Goal: Complete application form

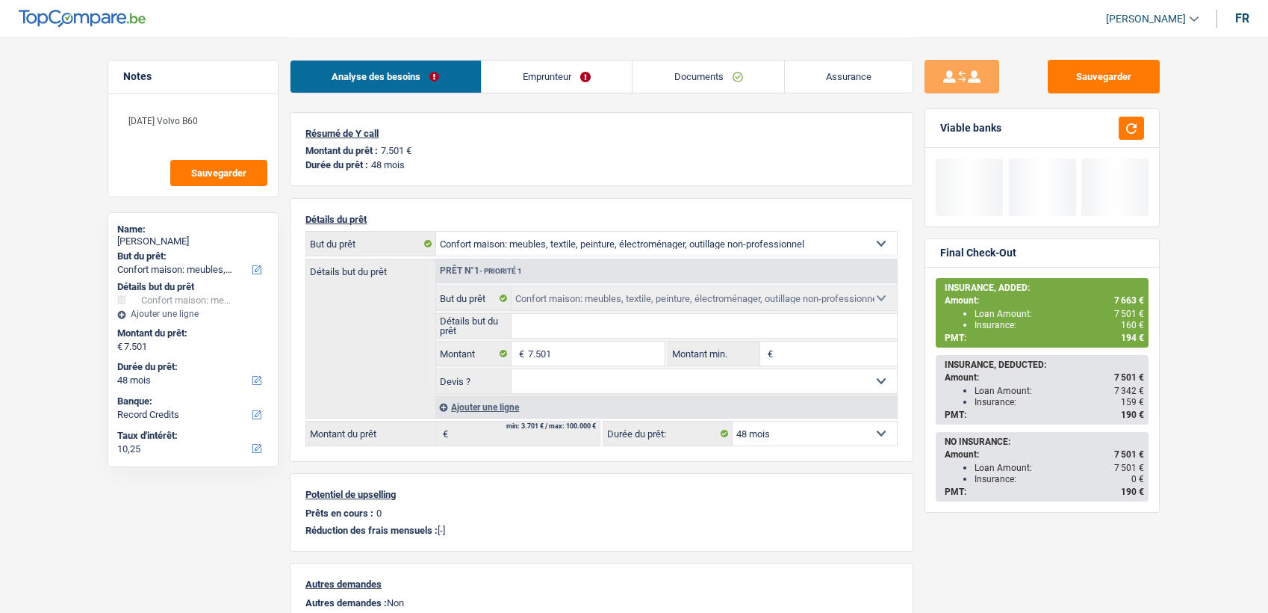
select select "household"
select select "48"
select select "record credits"
select select "household"
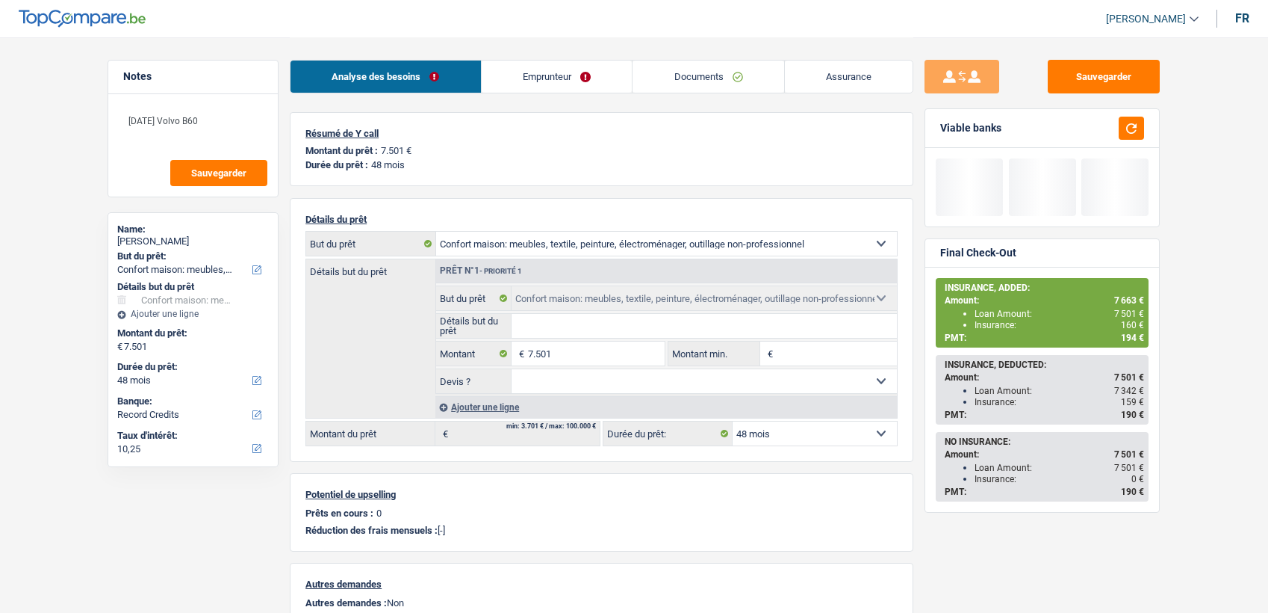
select select "household"
select select "48"
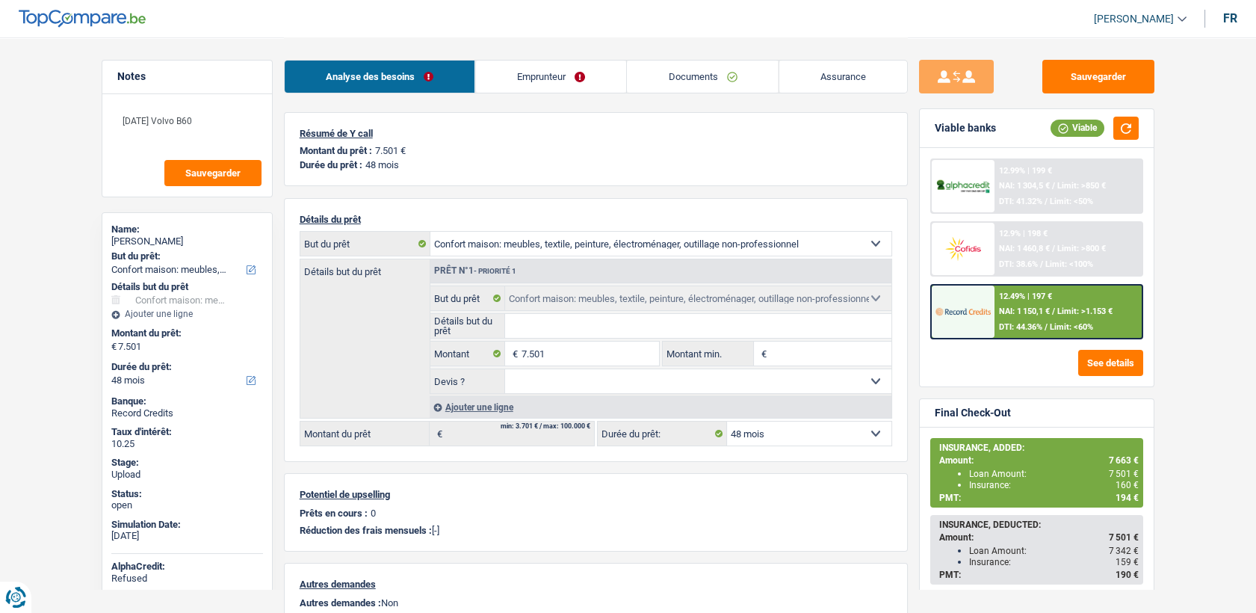
click at [601, 63] on link "Emprunteur" at bounding box center [550, 77] width 151 height 32
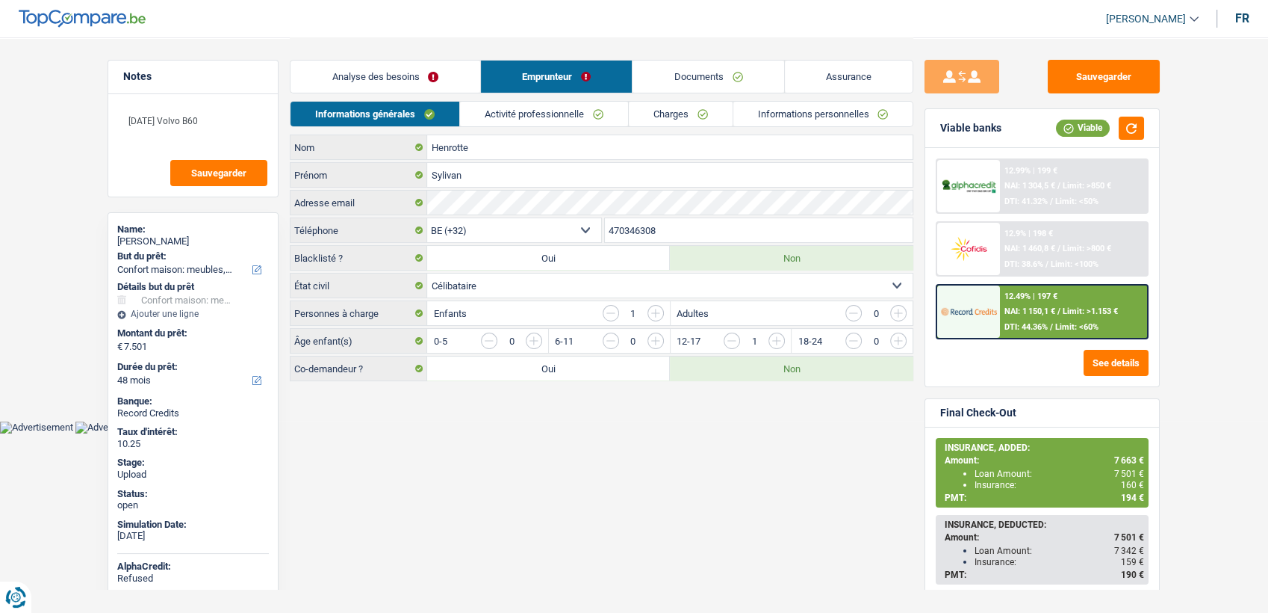
click at [671, 74] on link "Documents" at bounding box center [709, 77] width 152 height 32
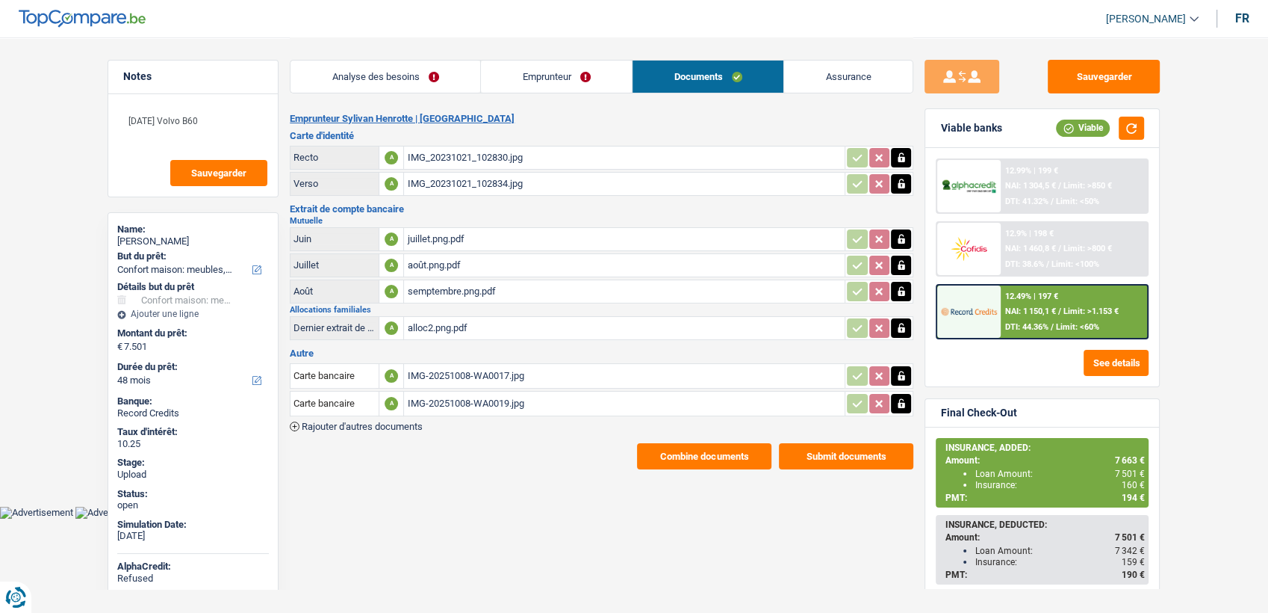
click at [460, 154] on div "IMG_20231021_102830.jpg" at bounding box center [624, 157] width 435 height 22
click at [459, 175] on div "IMG_20231021_102834.jpg" at bounding box center [624, 184] width 435 height 22
click at [669, 451] on button "Combine documents" at bounding box center [704, 456] width 134 height 26
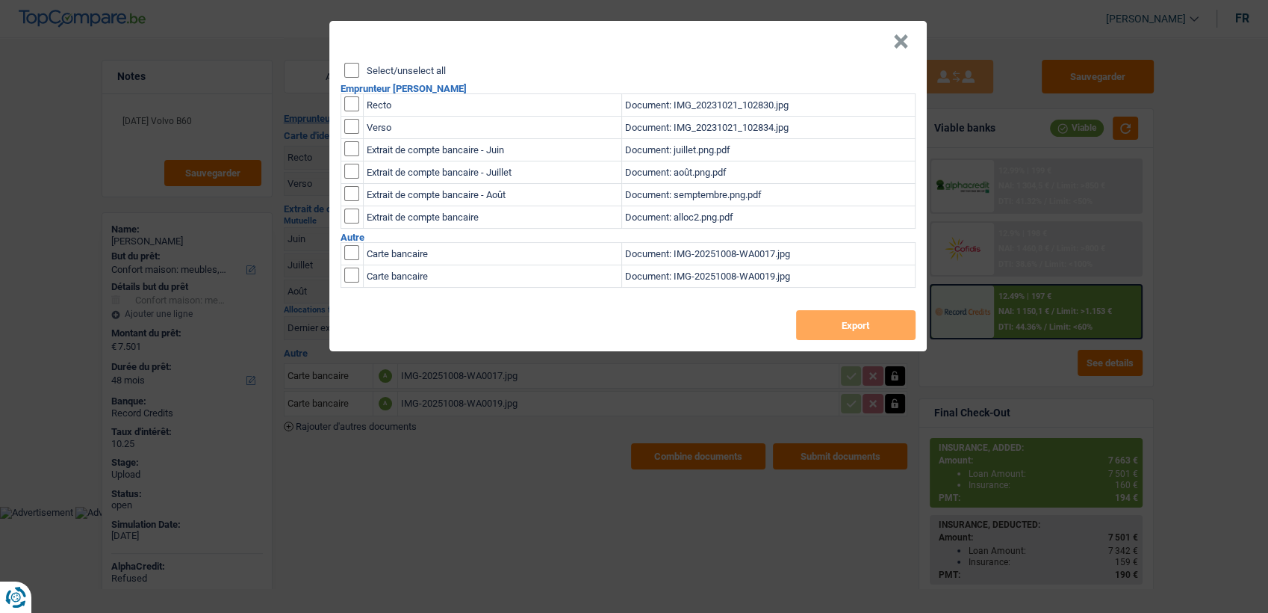
click at [357, 105] on input "checkbox" at bounding box center [351, 103] width 15 height 15
checkbox input "true"
click at [353, 123] on input "checkbox" at bounding box center [351, 126] width 15 height 15
checkbox input "true"
click at [821, 306] on div "Select/unselect all Emprunteur Sylivan Henrotte Recto Document: IMG_20231021_10…" at bounding box center [628, 207] width 598 height 288
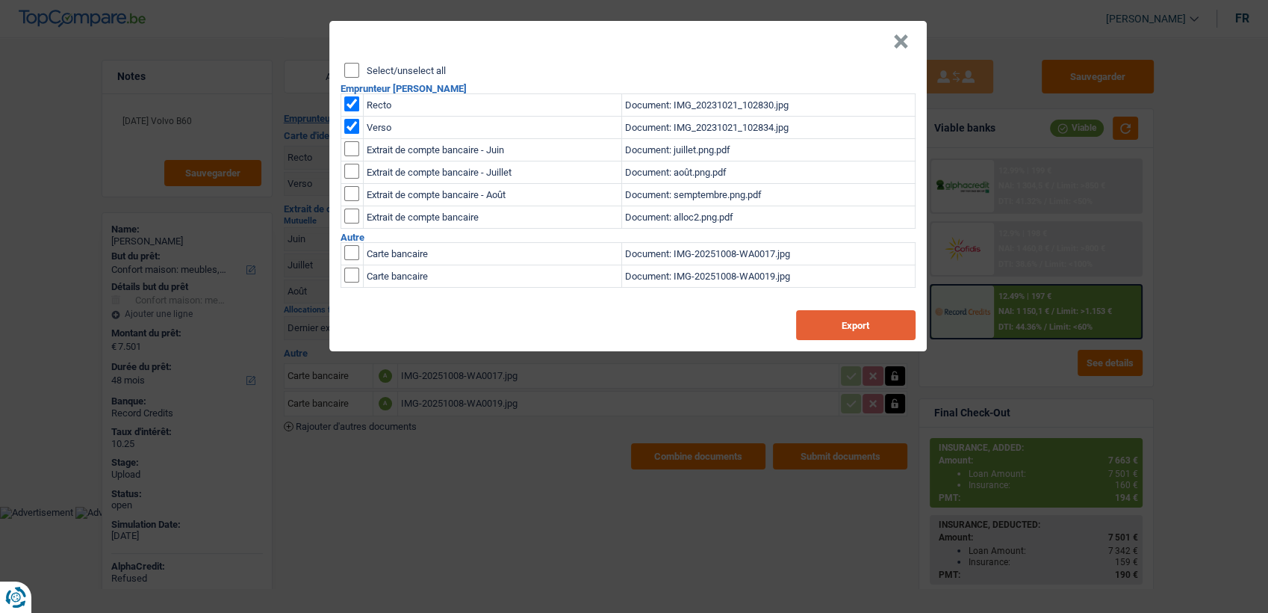
click at [841, 324] on button "Export" at bounding box center [856, 325] width 120 height 30
click at [816, 323] on button "Export" at bounding box center [856, 325] width 120 height 30
click at [892, 52] on header "×" at bounding box center [628, 42] width 598 height 42
click at [897, 43] on button "×" at bounding box center [901, 41] width 16 height 15
